Goal: Information Seeking & Learning: Learn about a topic

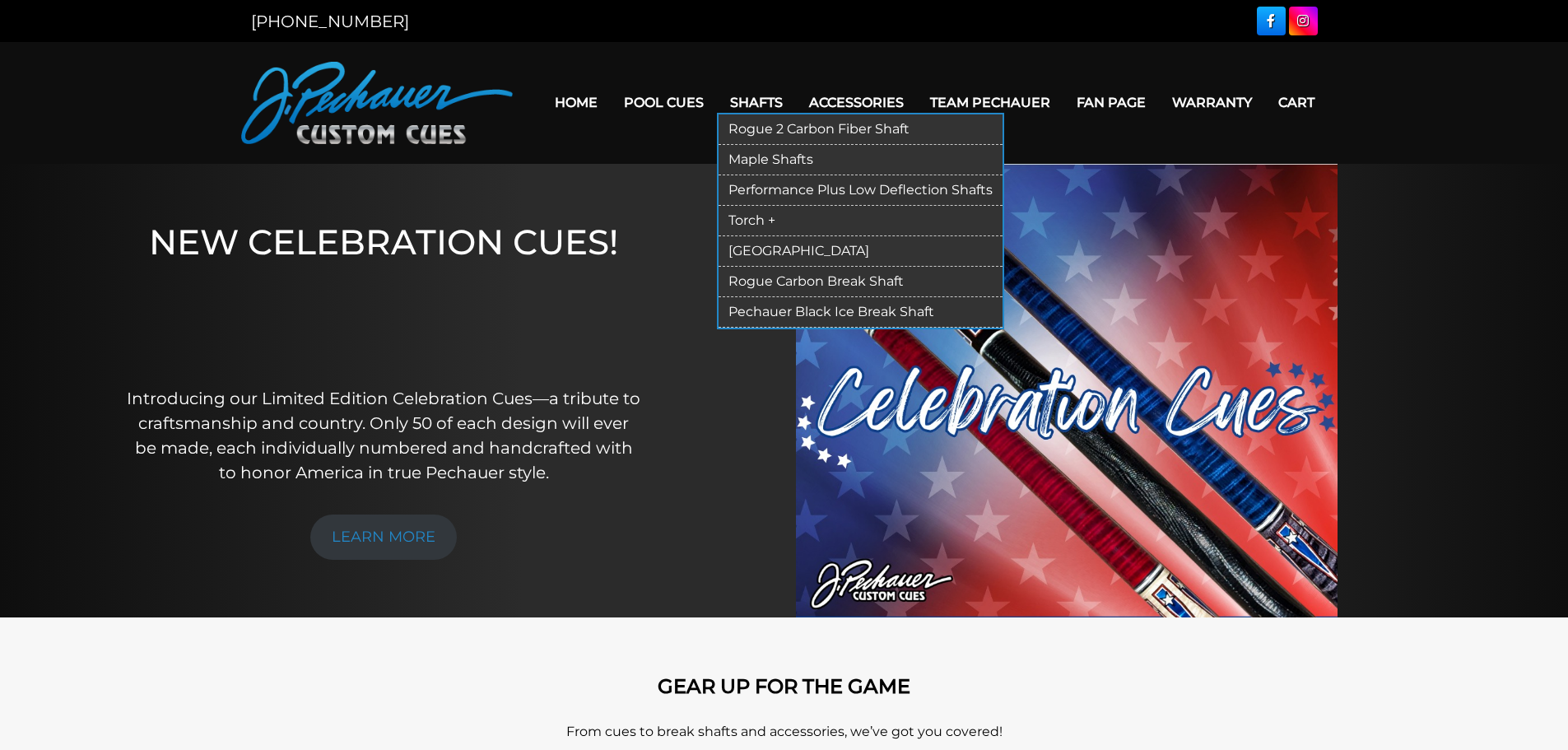
click at [761, 219] on link "Torch +" at bounding box center [860, 221] width 284 height 30
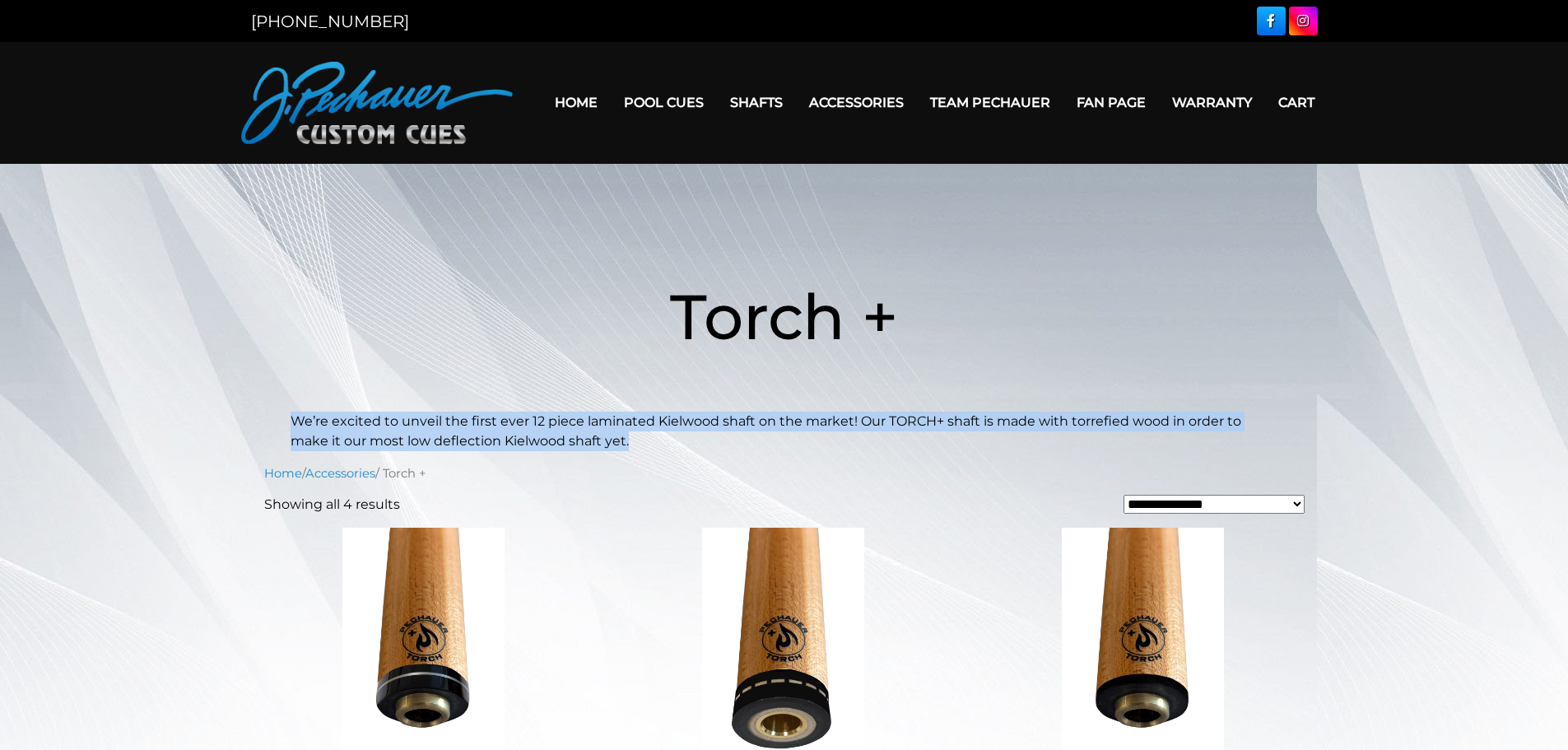
drag, startPoint x: 611, startPoint y: 443, endPoint x: 284, endPoint y: 417, distance: 328.0
click at [284, 417] on header "Torch + We’re excited to unveil the first ever 12 piece laminated Kielwood shaf…" at bounding box center [784, 336] width 1568 height 230
copy p "We’re excited to unveil the first ever 12 piece laminated Kielwood shaft on the…"
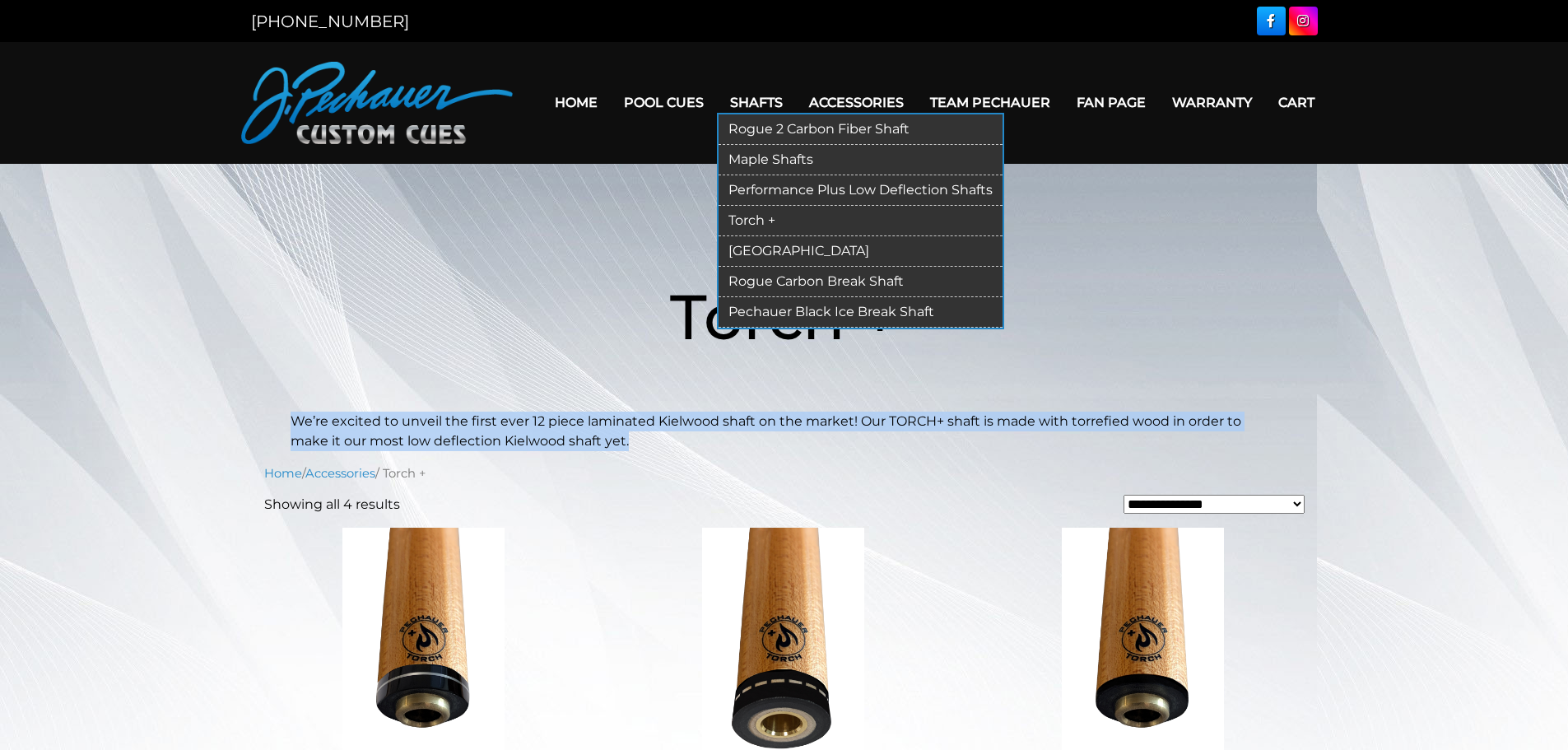
click at [749, 244] on link "[GEOGRAPHIC_DATA]" at bounding box center [860, 251] width 284 height 30
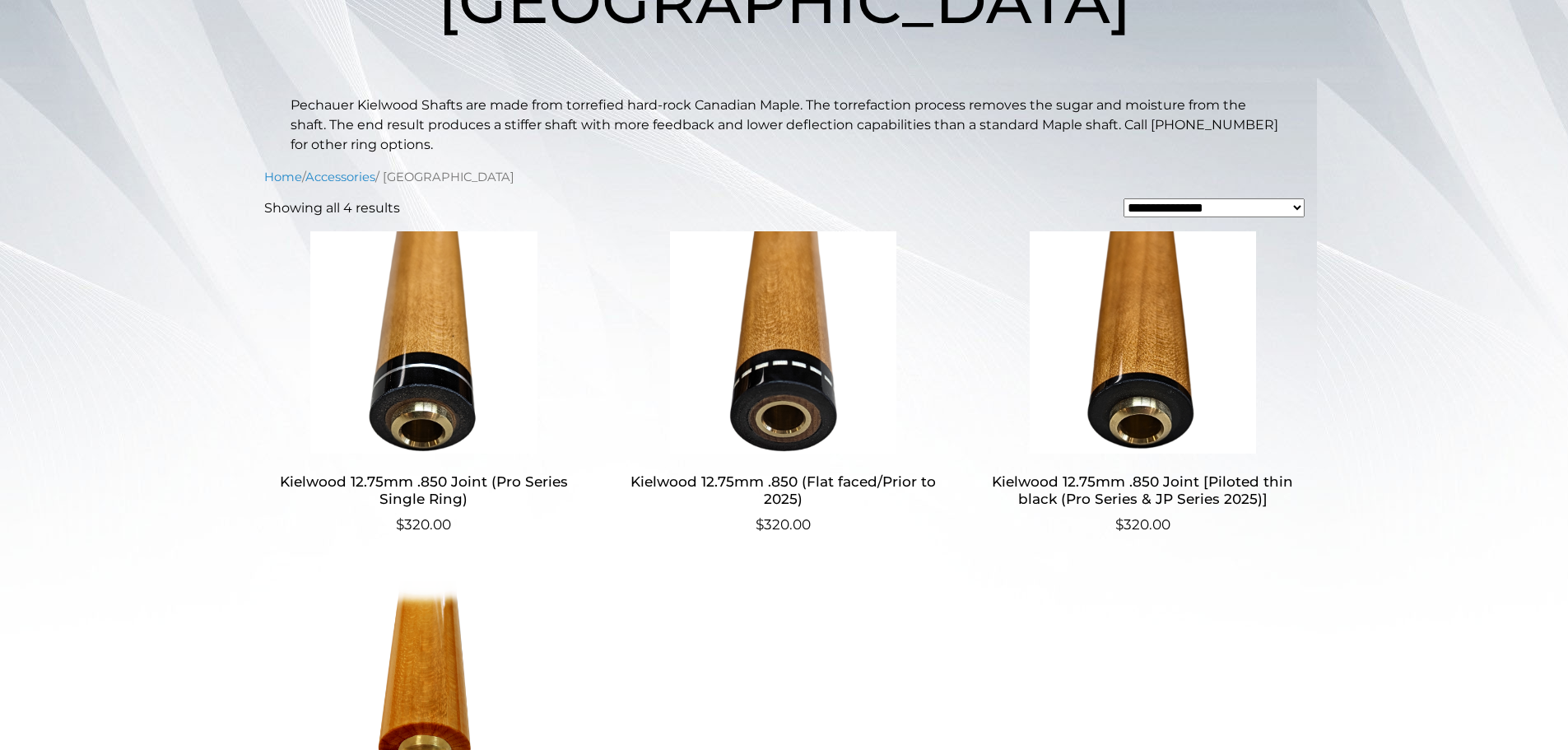
scroll to position [310, 0]
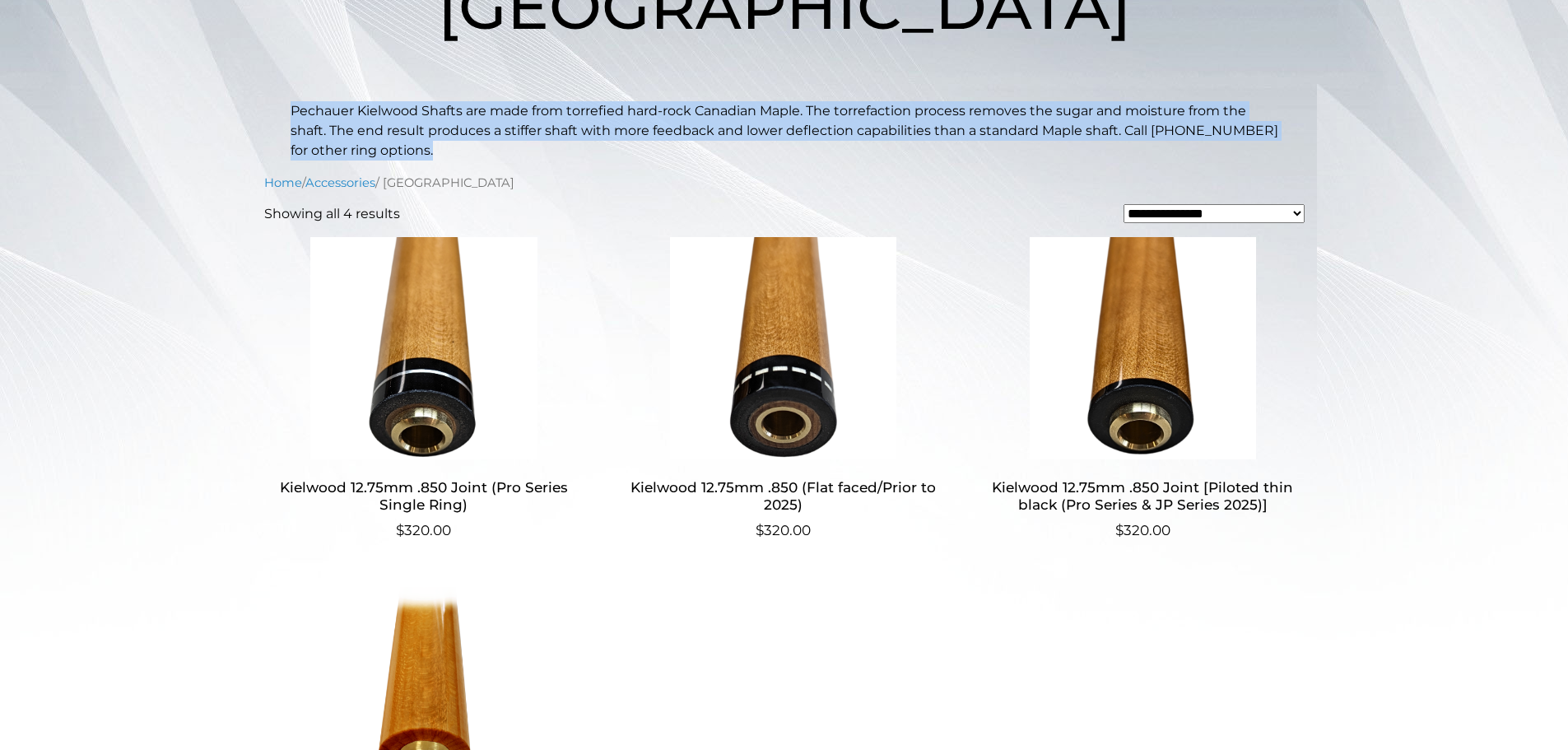
drag, startPoint x: 294, startPoint y: 106, endPoint x: 494, endPoint y: 146, distance: 204.0
click at [494, 146] on p "Pechauer Kielwood Shafts are made from torrefied hard-rock Canadian Maple. The …" at bounding box center [784, 130] width 988 height 59
copy p "Pechauer Kielwood Shafts are made from torrefied hard-rock Canadian Maple. The …"
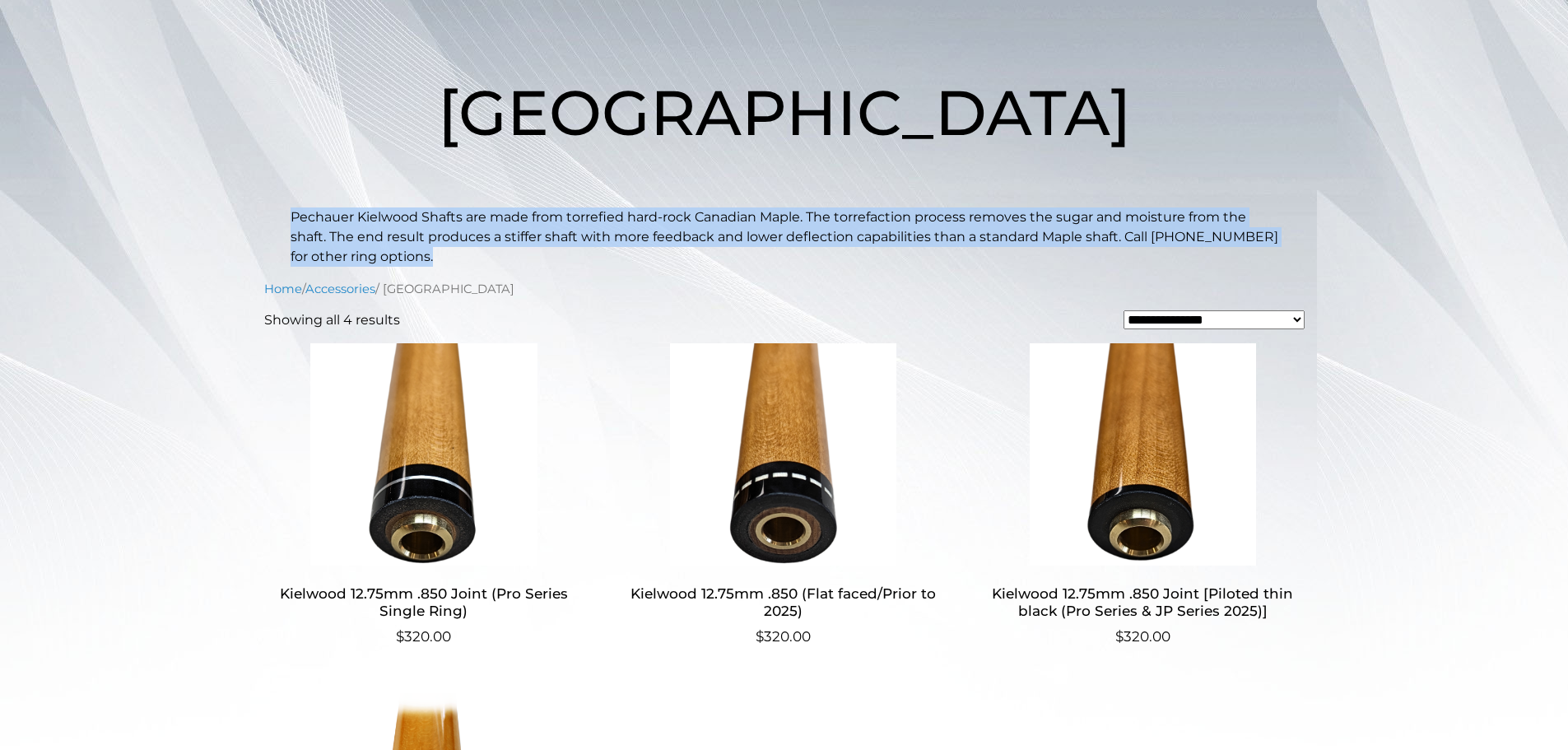
scroll to position [0, 0]
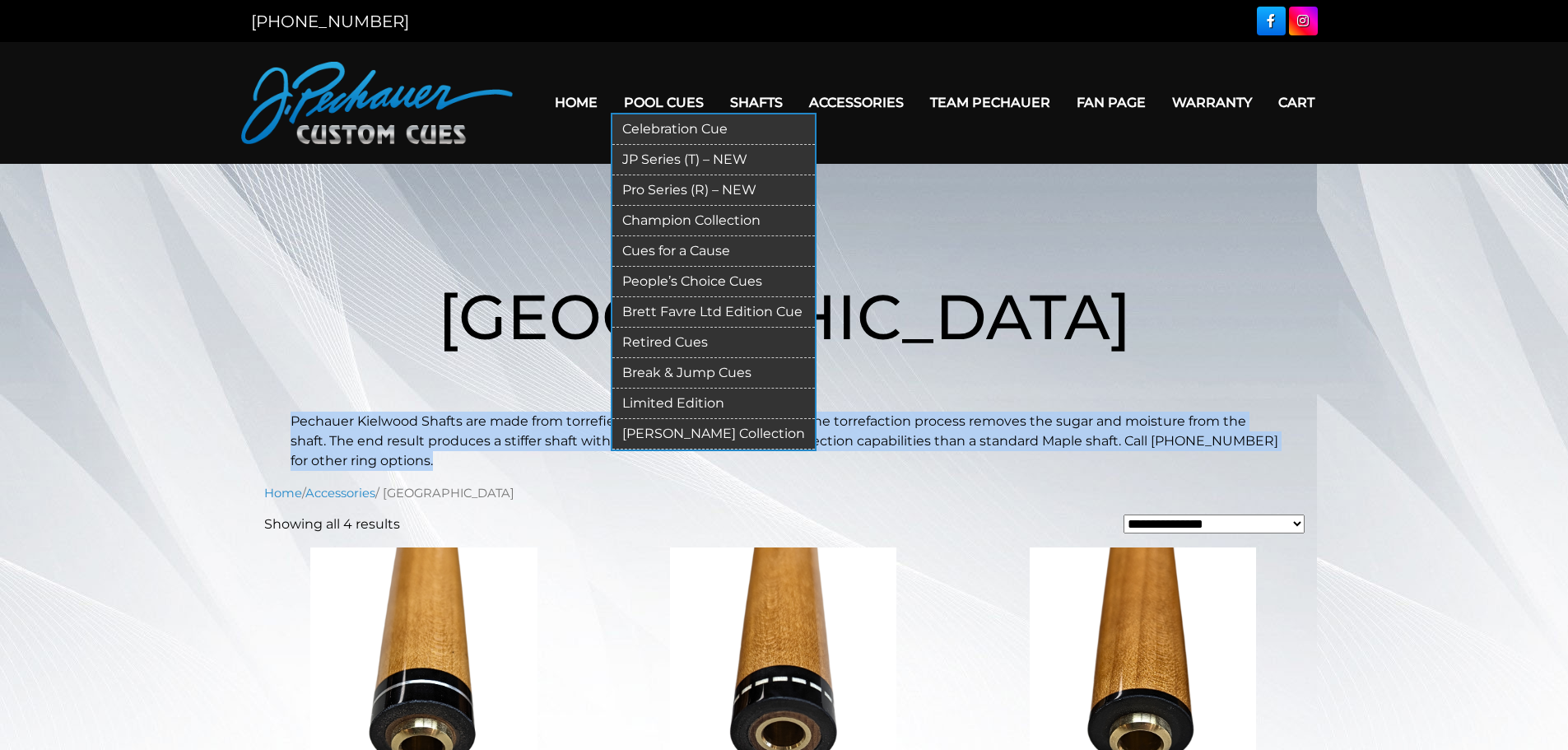
click at [669, 245] on link "Cues for a Cause" at bounding box center [713, 251] width 203 height 30
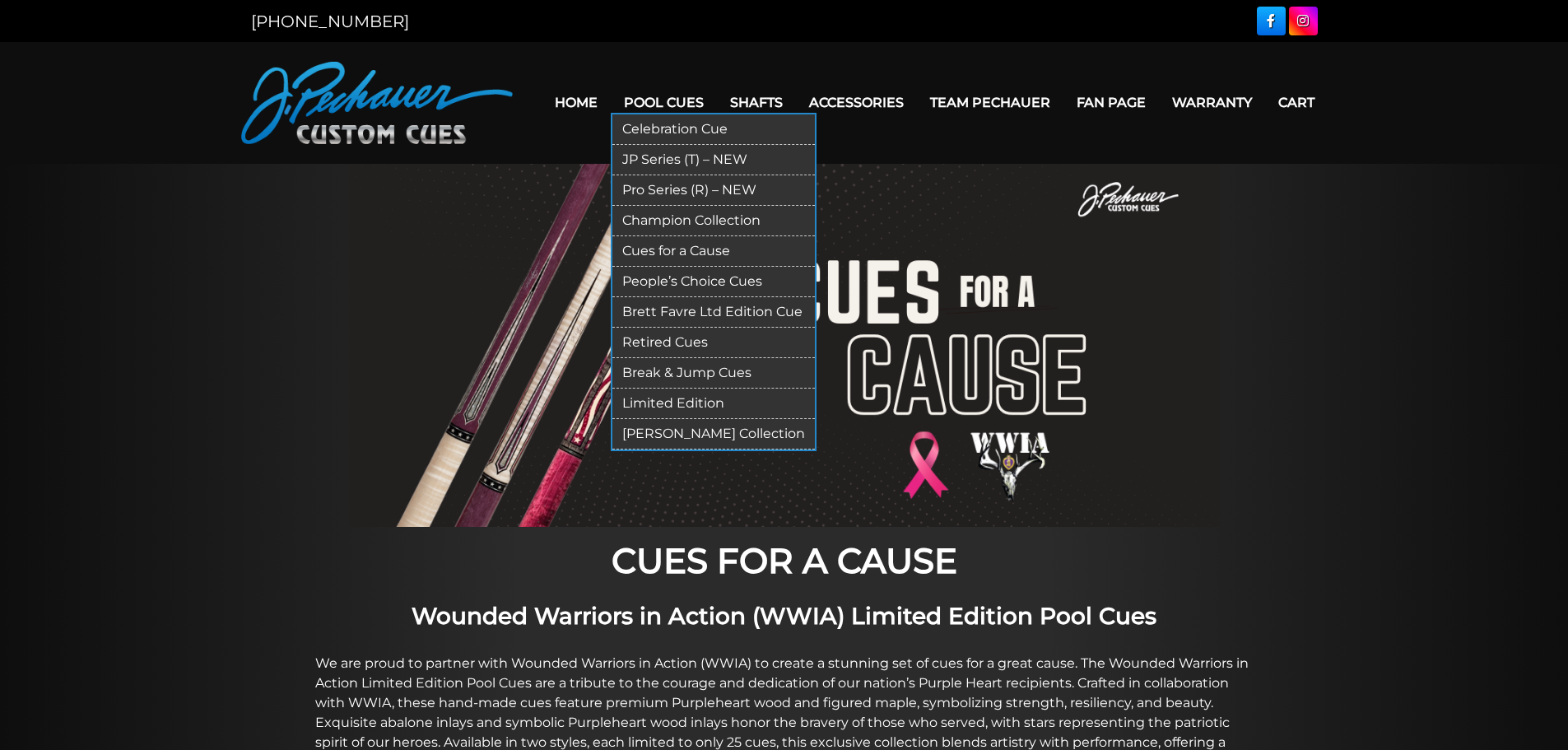
click at [681, 315] on link "Brett Favre Ltd Edition Cue" at bounding box center [713, 312] width 203 height 30
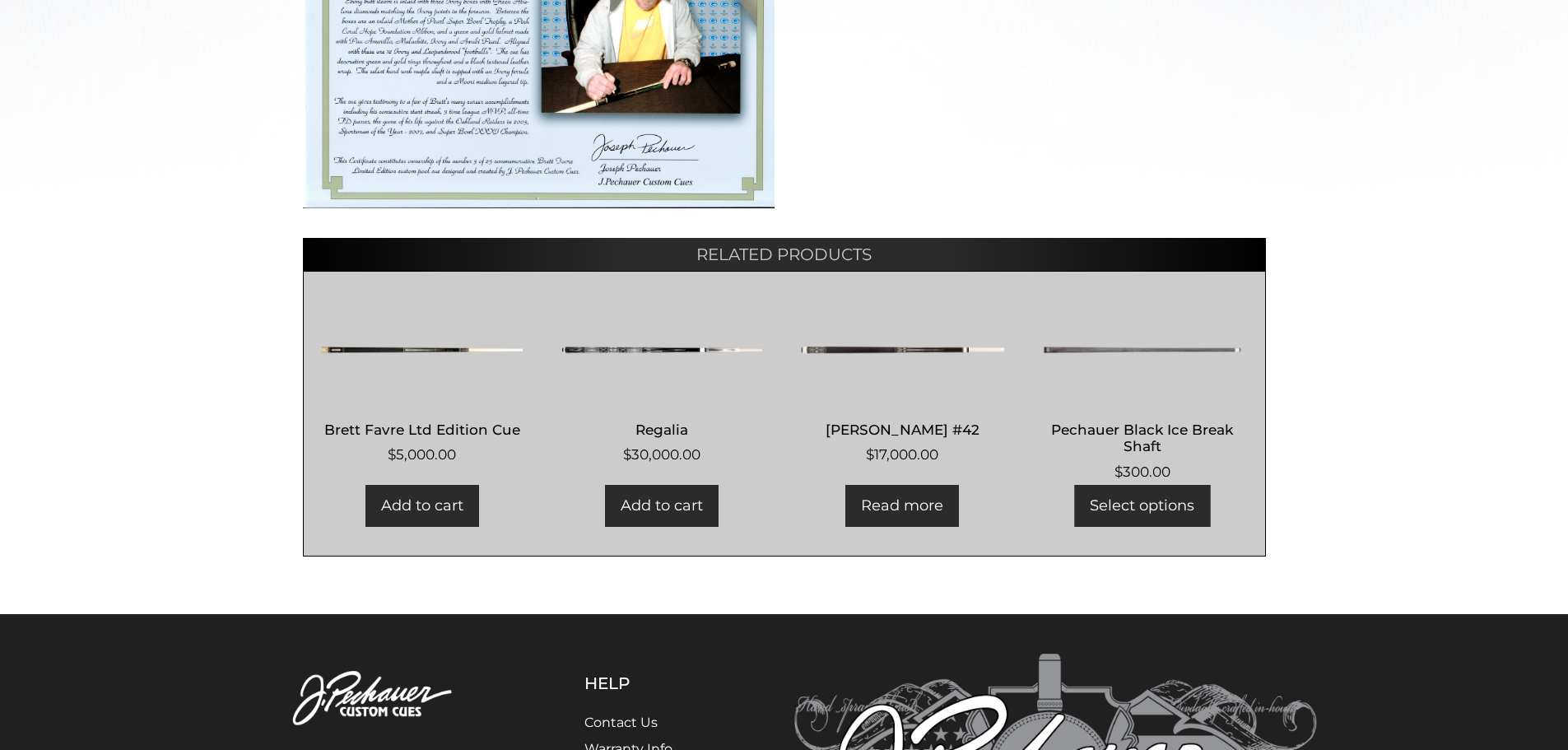
scroll to position [851, 0]
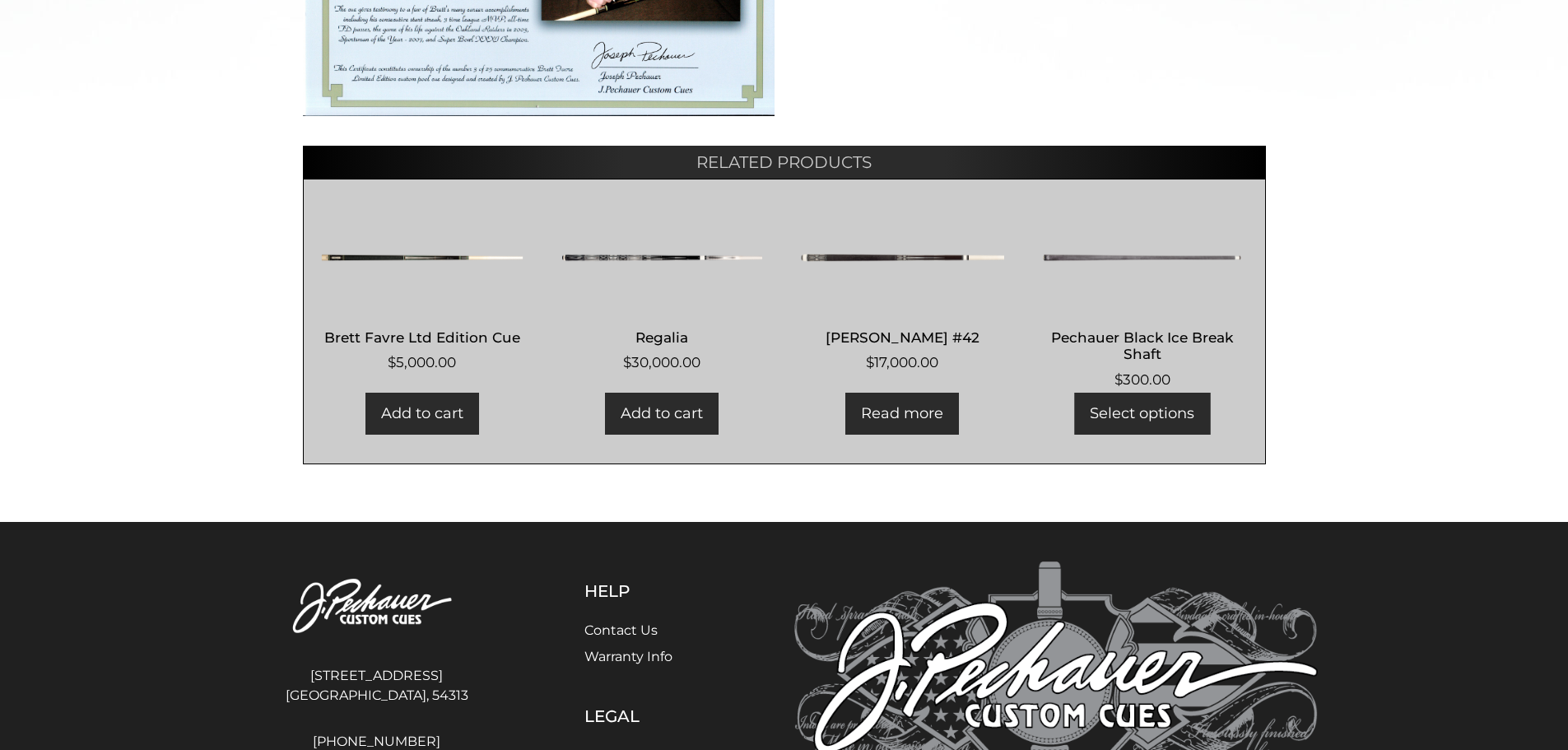
click at [646, 248] on img at bounding box center [662, 257] width 205 height 99
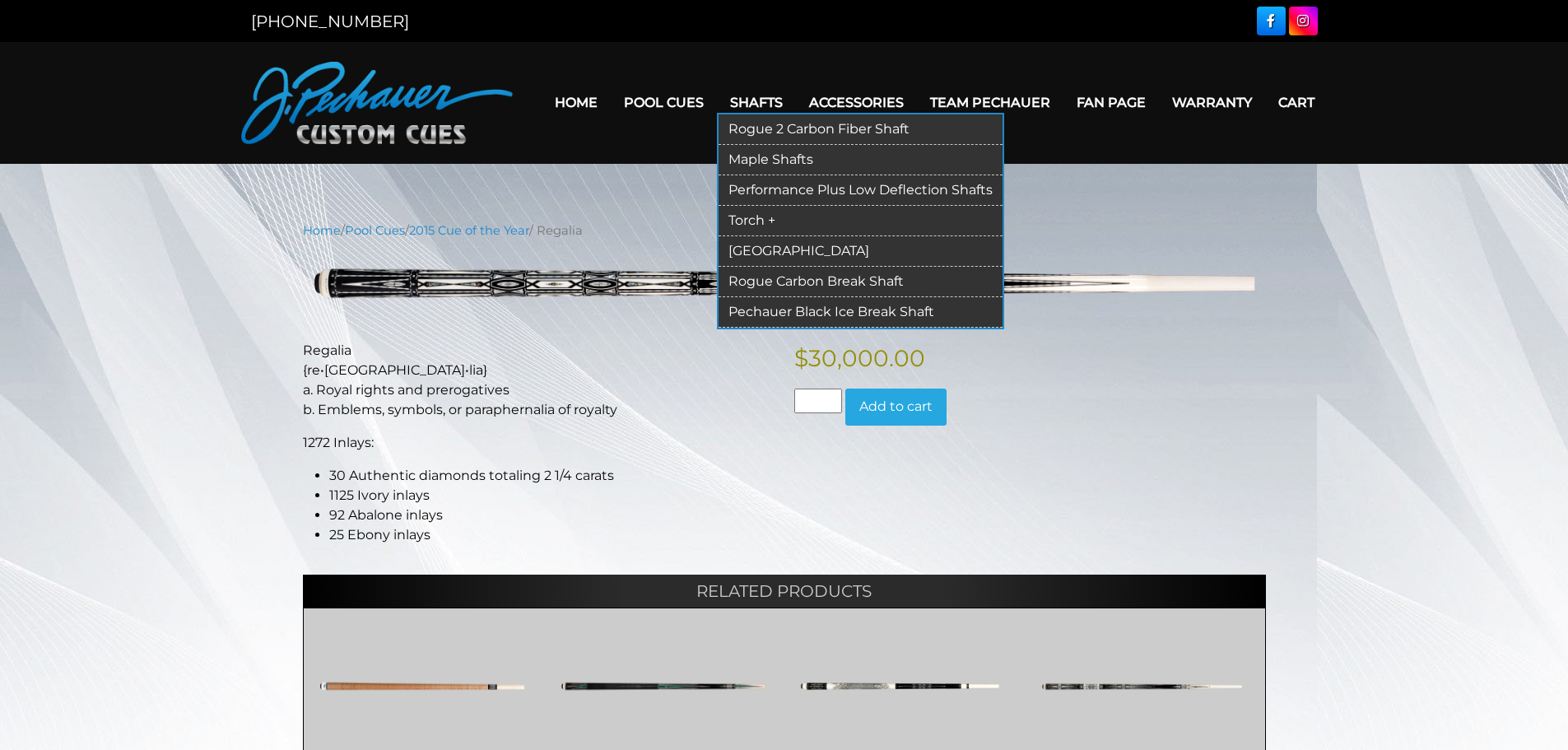
click at [767, 282] on link "Rogue Carbon Break Shaft" at bounding box center [860, 282] width 284 height 30
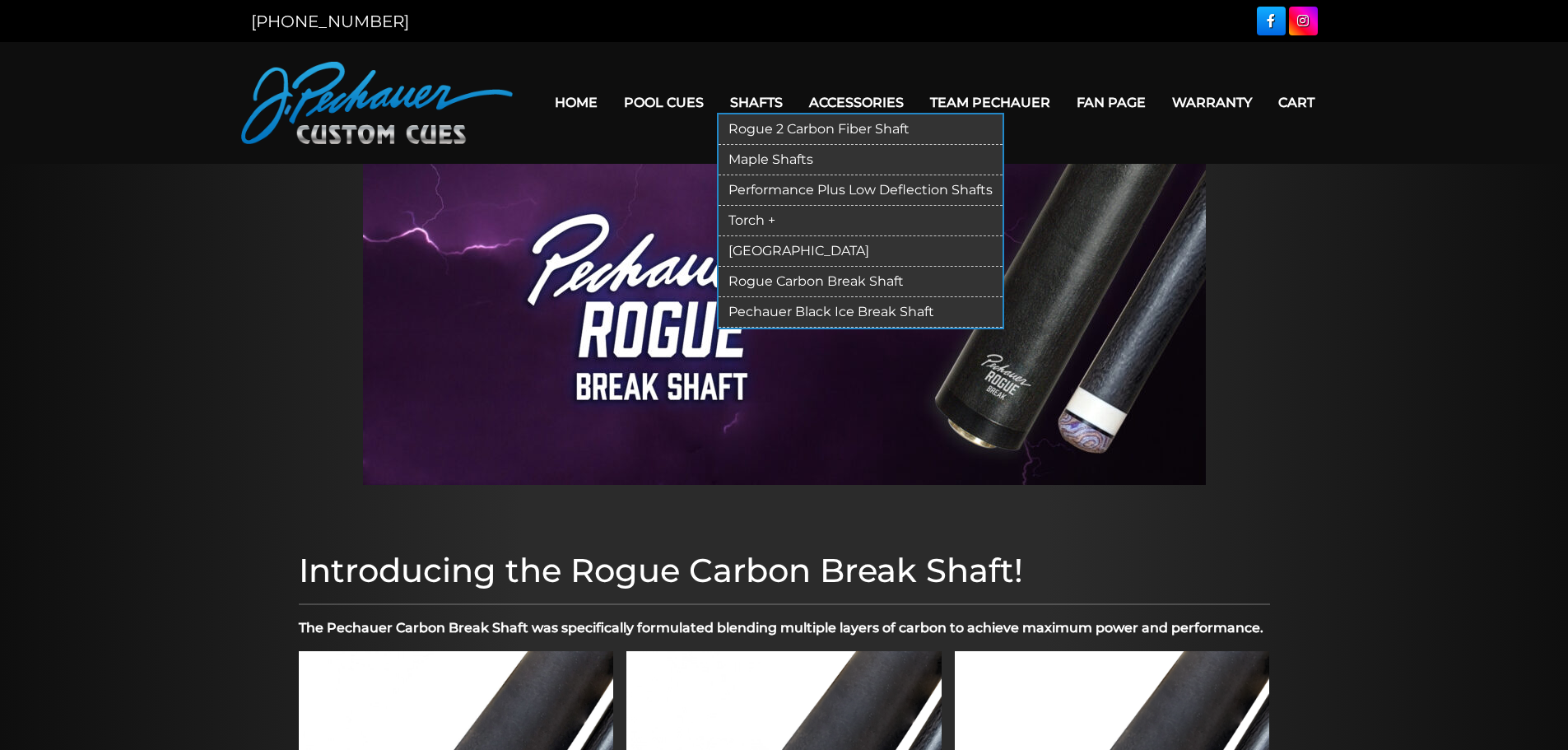
click at [767, 129] on link "Rogue 2 Carbon Fiber Shaft" at bounding box center [860, 129] width 284 height 30
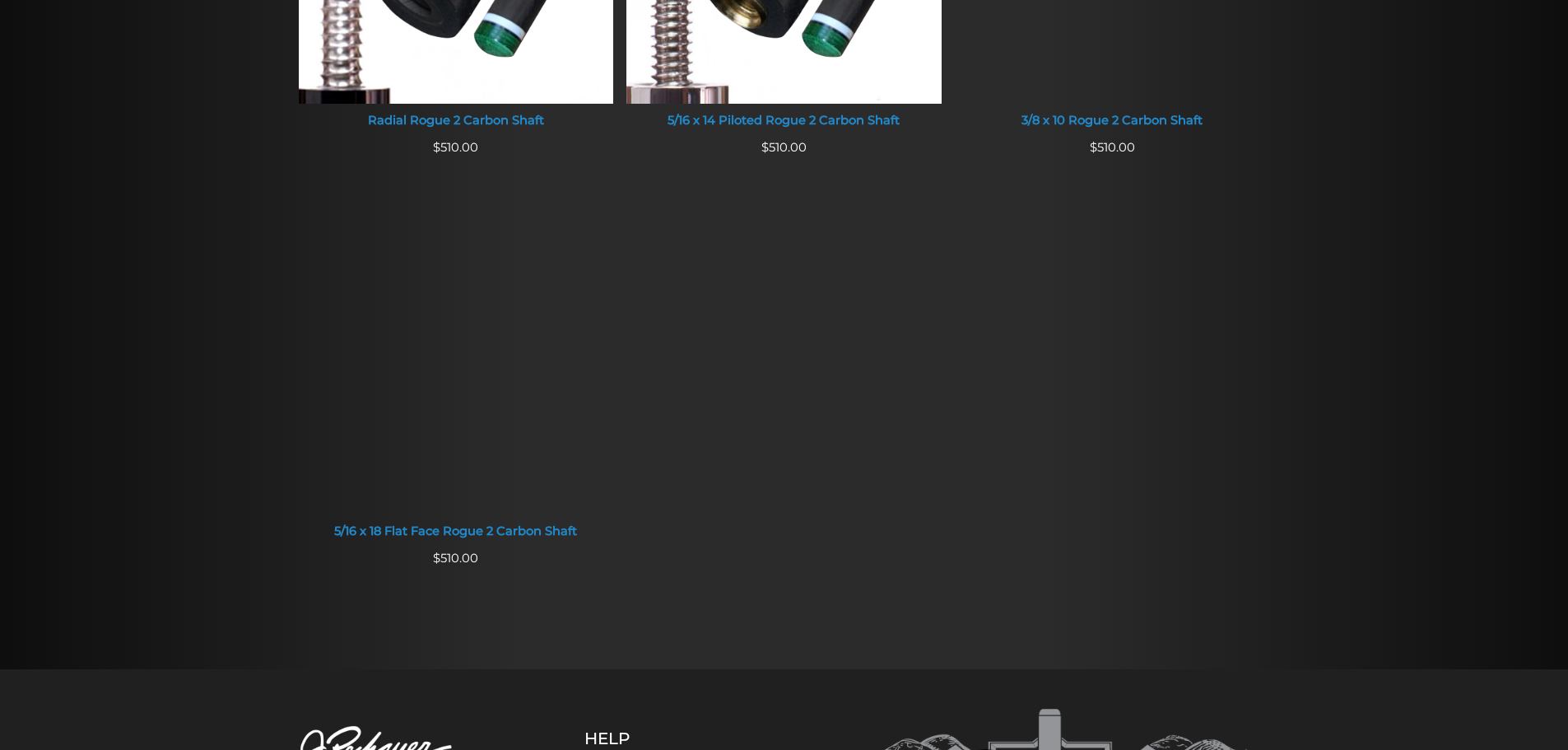
scroll to position [1666, 0]
